Goal: Task Accomplishment & Management: Manage account settings

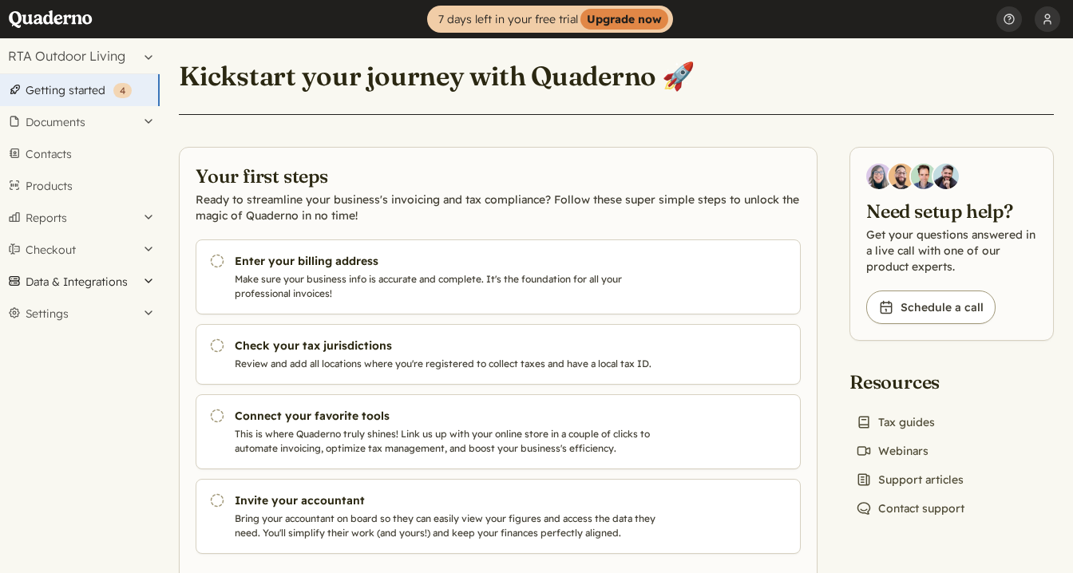
click at [120, 283] on button "Data & Integrations" at bounding box center [80, 282] width 160 height 32
click at [117, 390] on button "Settings" at bounding box center [80, 389] width 160 height 32
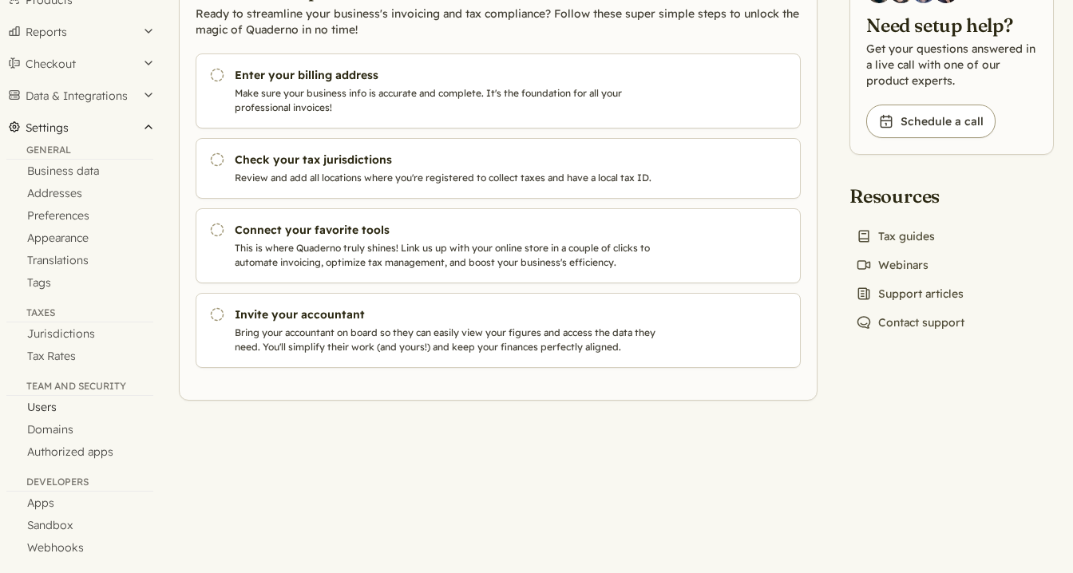
scroll to position [196, 0]
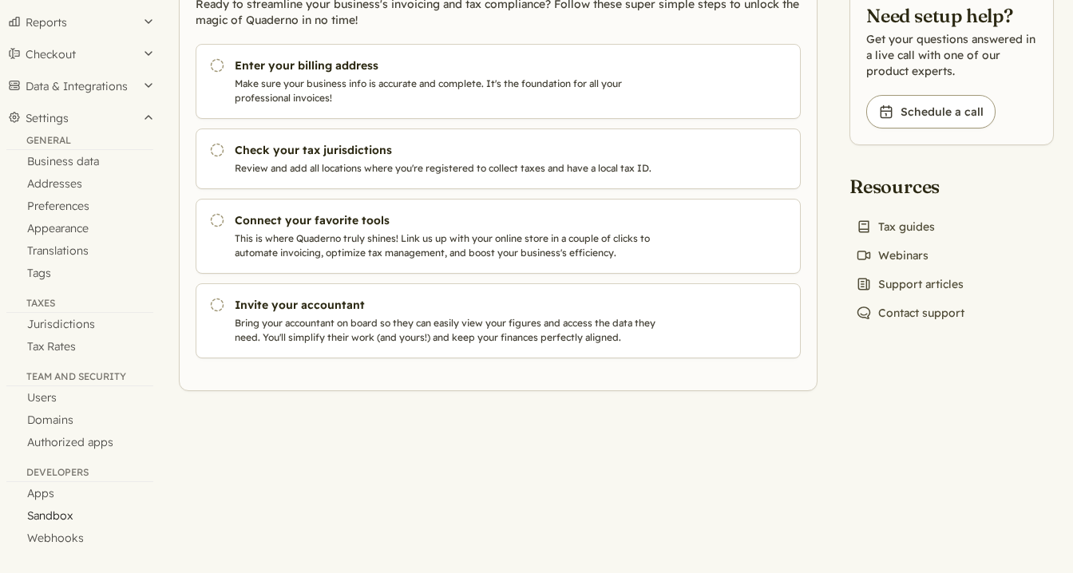
click at [65, 517] on link "Sandbox" at bounding box center [80, 516] width 160 height 22
click at [58, 515] on link "Sandbox" at bounding box center [80, 516] width 160 height 22
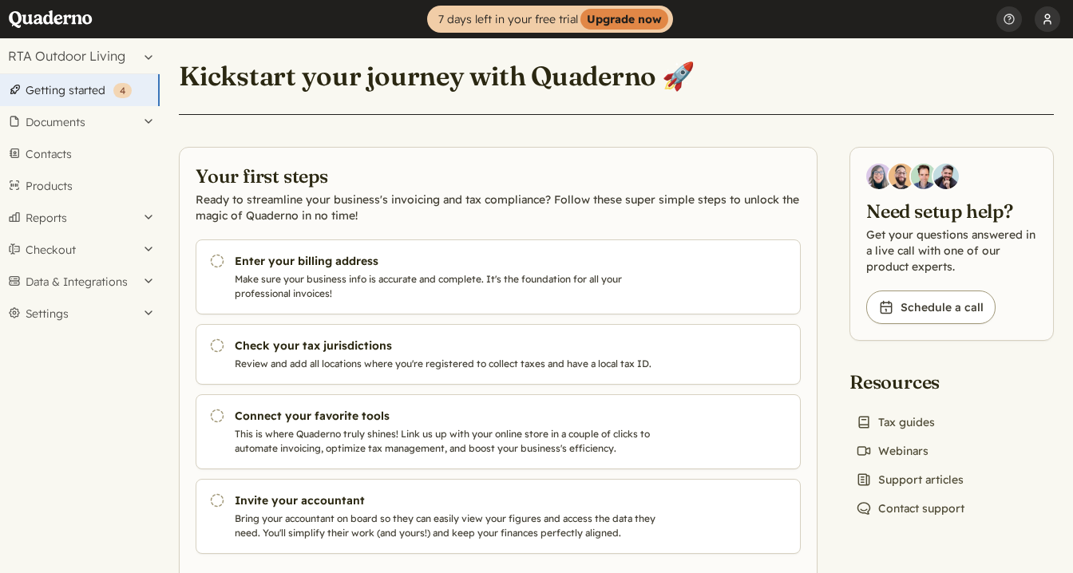
click at [1048, 16] on button "[PERSON_NAME]" at bounding box center [1048, 19] width 26 height 38
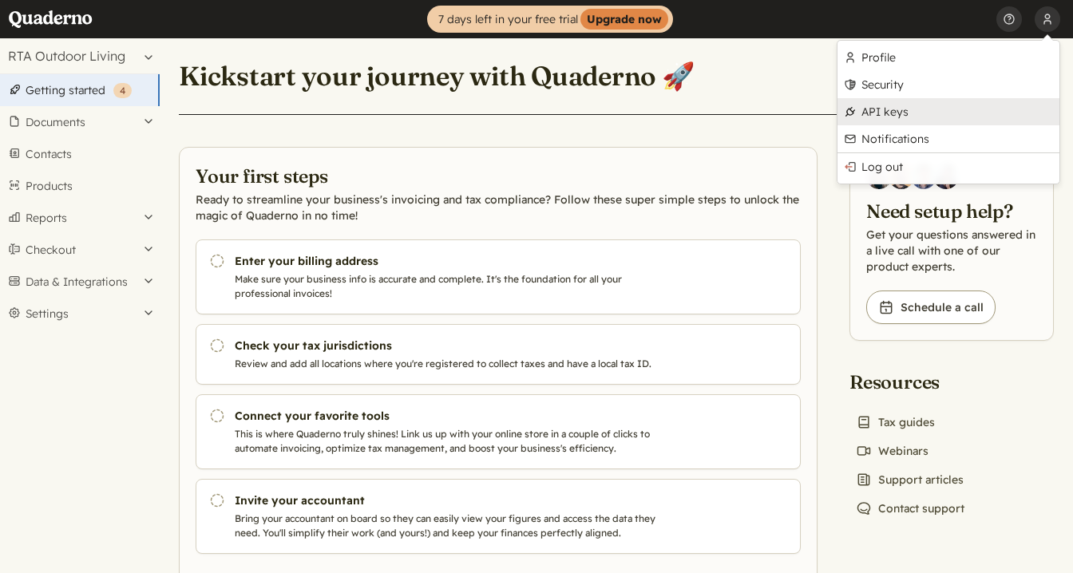
click at [896, 112] on link "API keys" at bounding box center [948, 111] width 222 height 27
click at [782, 77] on header "Kickstart your journey with Quaderno 🚀" at bounding box center [616, 85] width 875 height 57
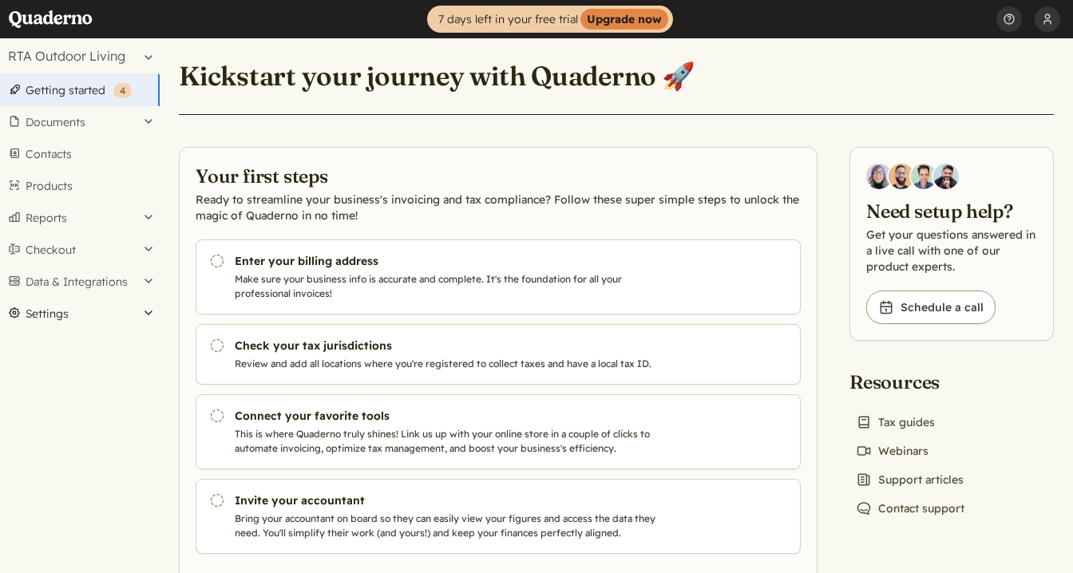
click at [73, 322] on button "Settings" at bounding box center [80, 314] width 160 height 32
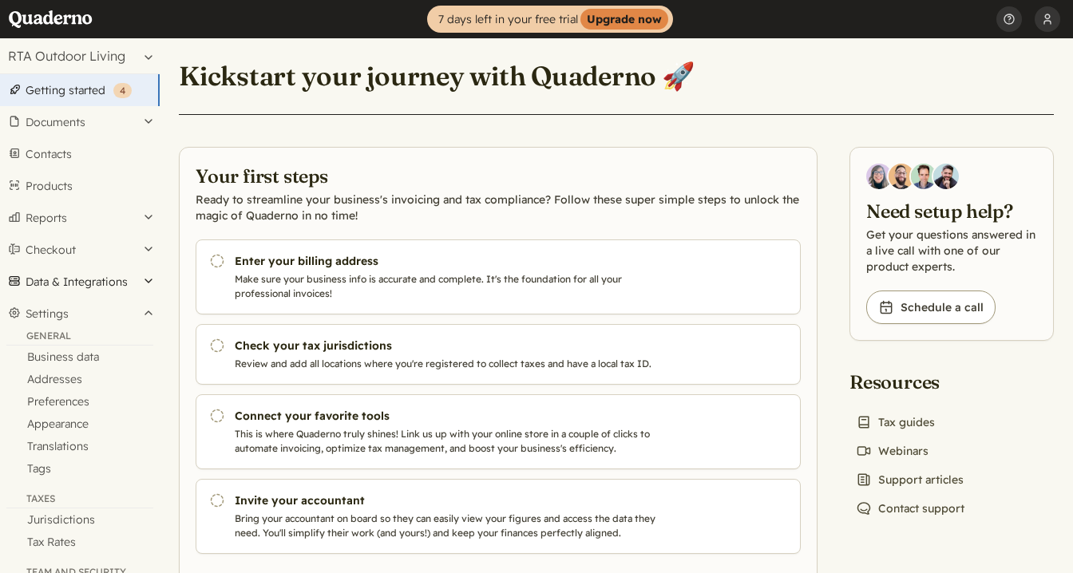
click at [98, 271] on button "Data & Integrations" at bounding box center [80, 282] width 160 height 32
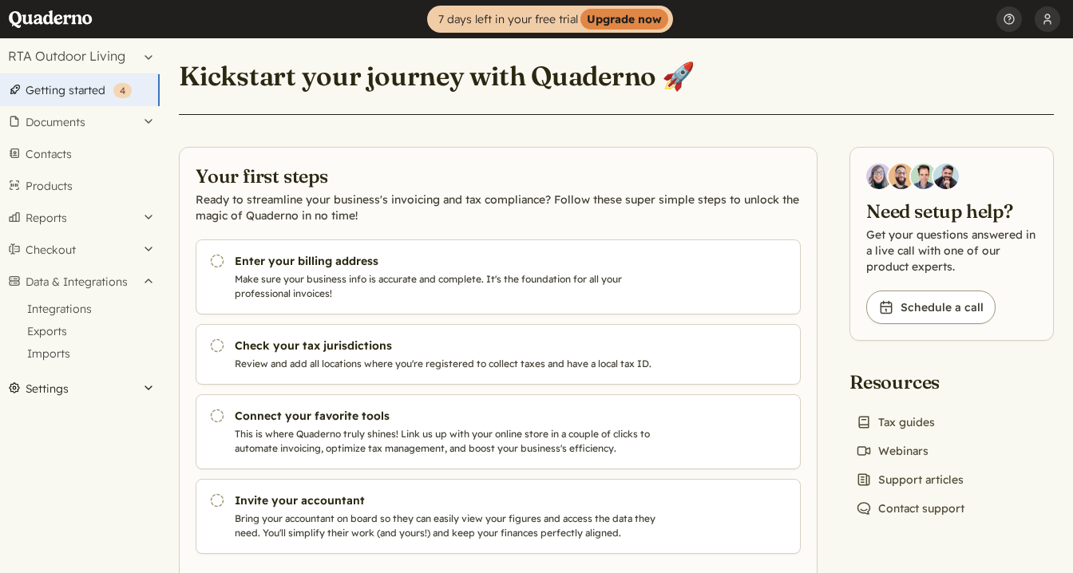
drag, startPoint x: 89, startPoint y: 387, endPoint x: 99, endPoint y: 381, distance: 12.2
click at [89, 387] on button "Settings" at bounding box center [80, 389] width 160 height 32
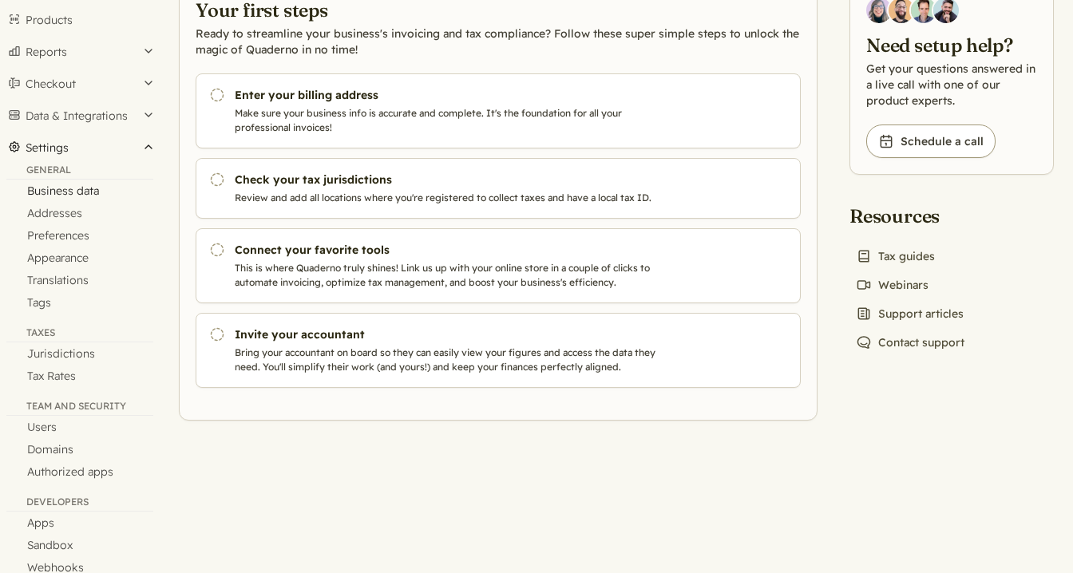
scroll to position [196, 0]
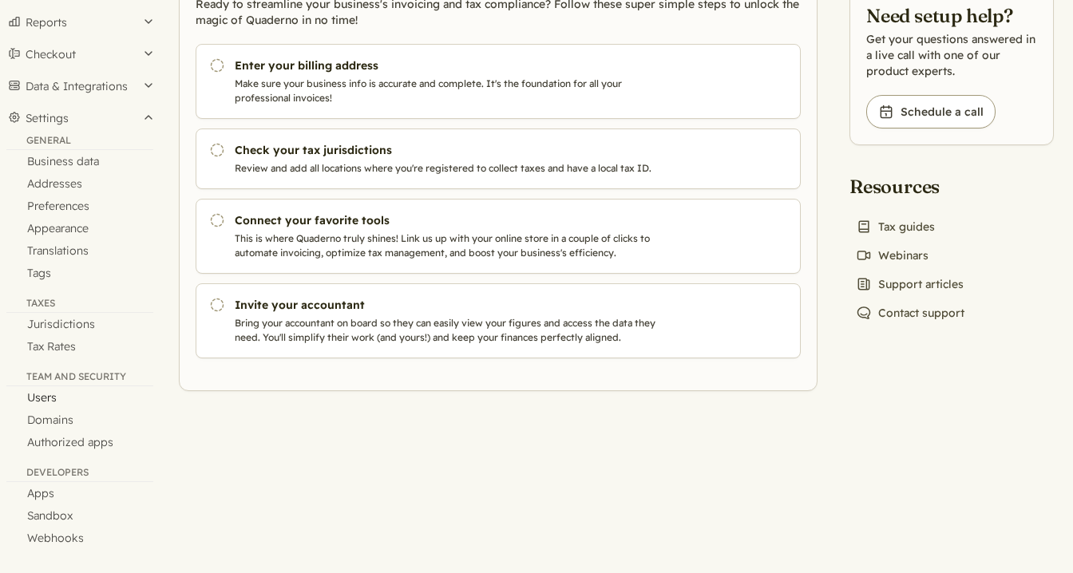
click at [56, 391] on link "Users" at bounding box center [80, 397] width 160 height 22
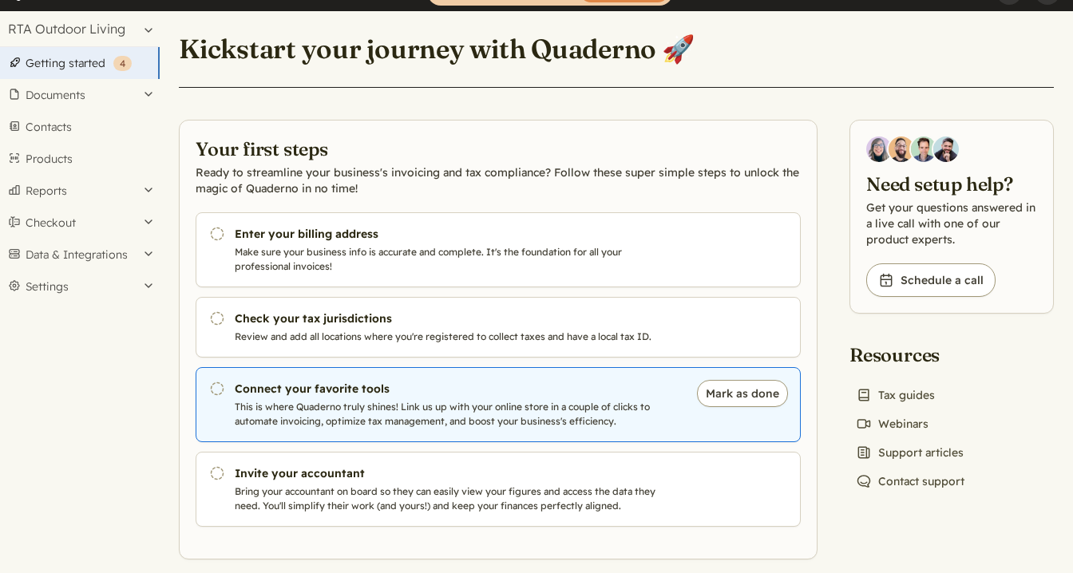
scroll to position [46, 0]
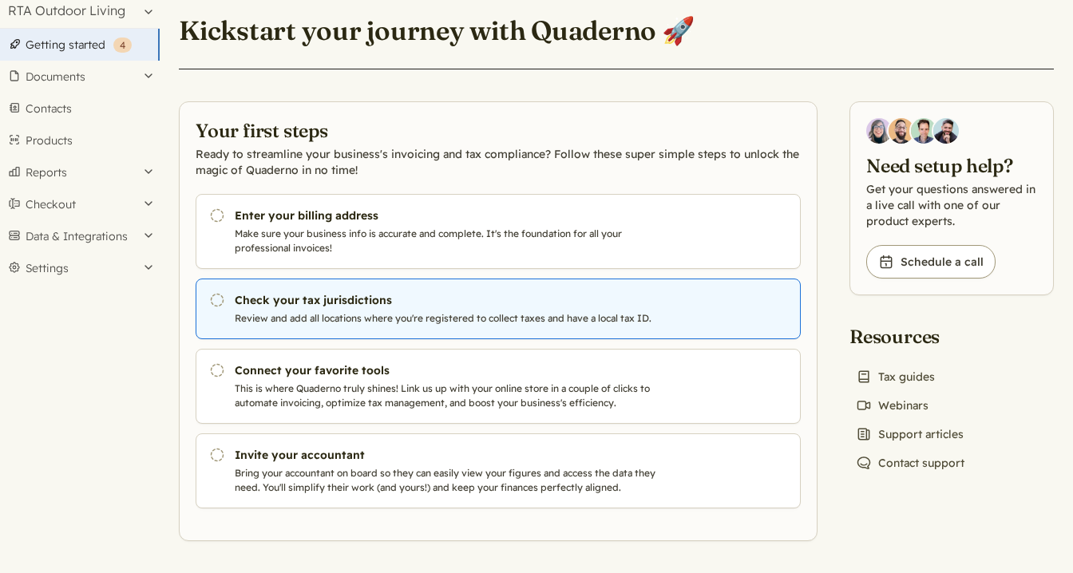
click at [533, 314] on p "Review and add all locations where you're registered to collect taxes and have …" at bounding box center [457, 318] width 445 height 14
